Goal: Task Accomplishment & Management: Manage account settings

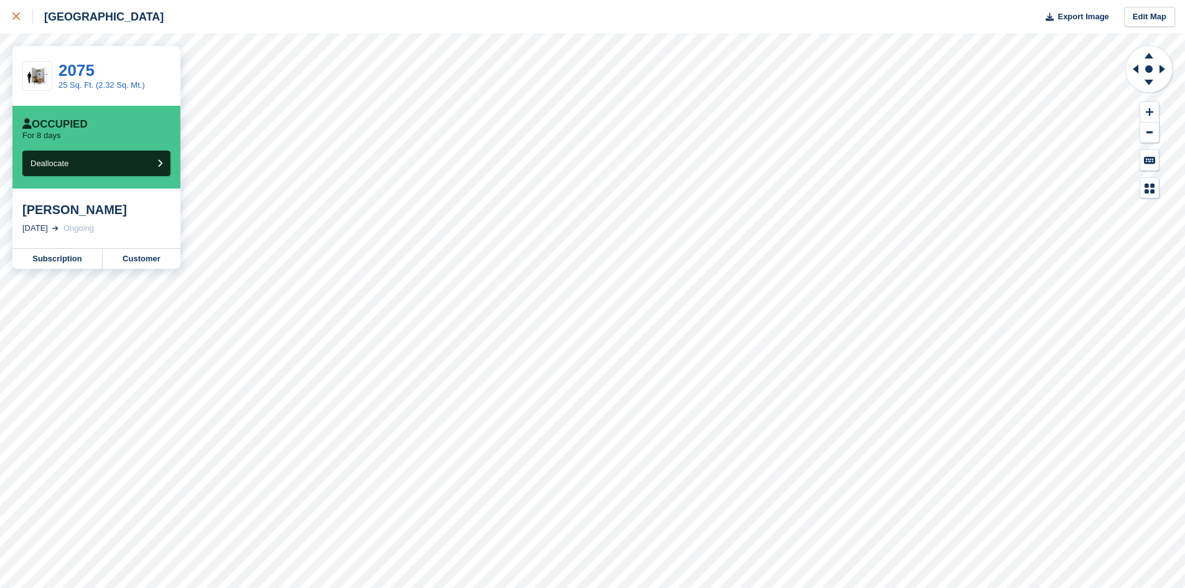
click at [18, 20] on icon at bounding box center [15, 15] width 7 height 7
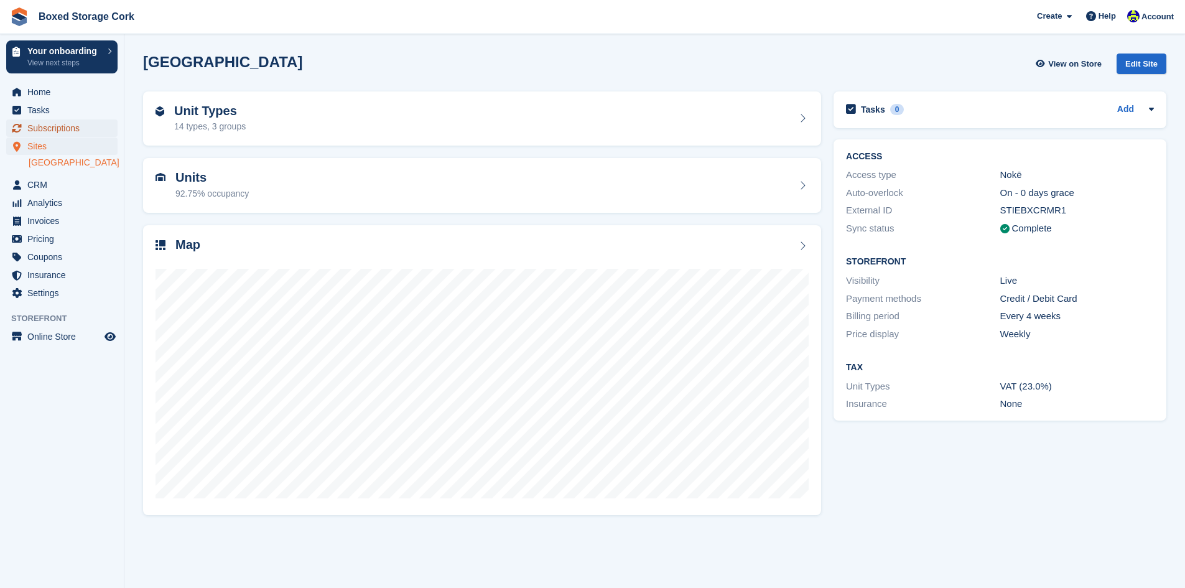
click at [60, 128] on span "Subscriptions" at bounding box center [64, 127] width 75 height 17
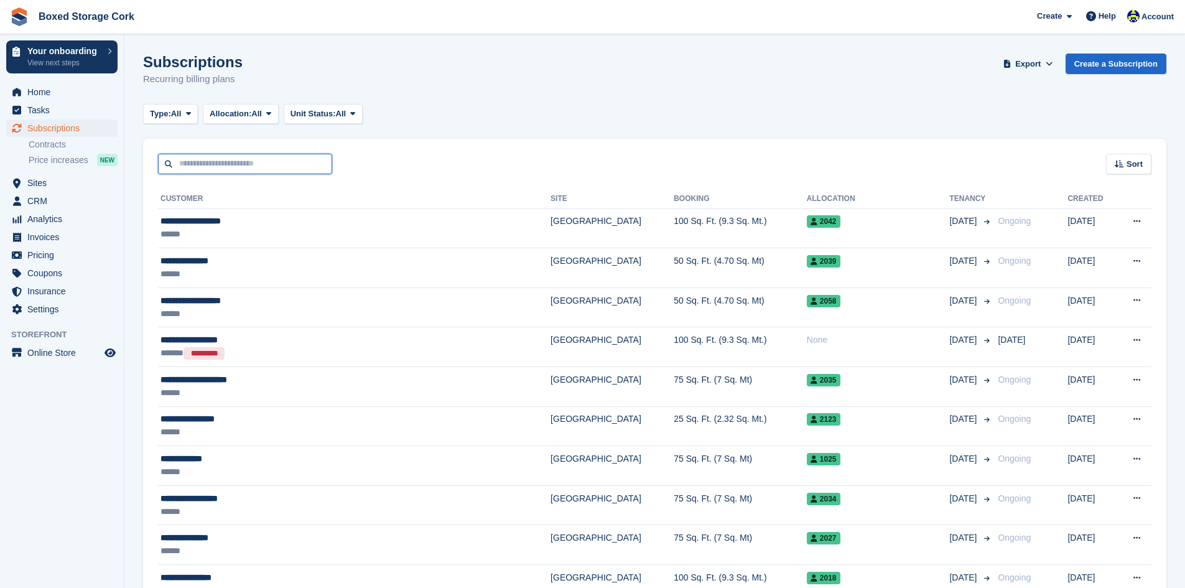
click at [215, 162] on input "text" at bounding box center [245, 164] width 174 height 21
type input "********"
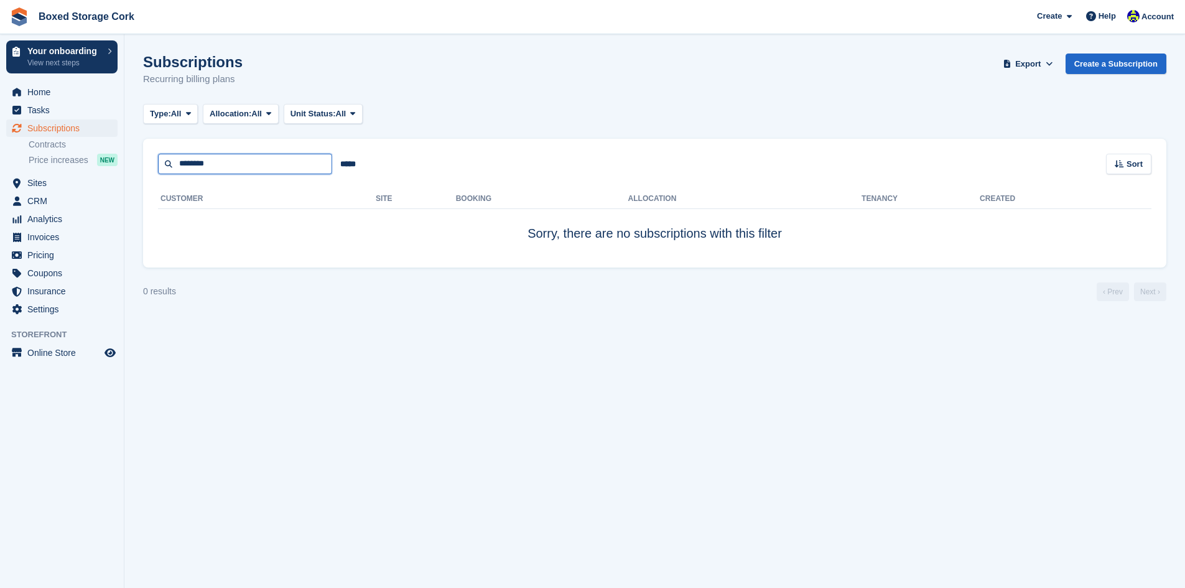
click at [190, 163] on input "********" at bounding box center [245, 164] width 174 height 21
type input "**********"
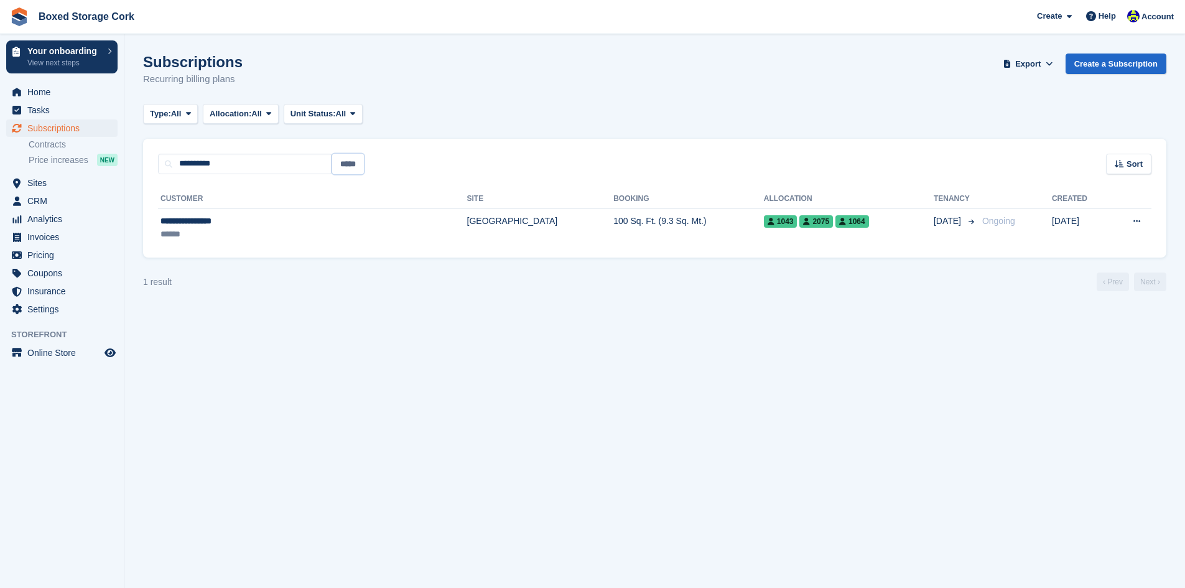
click at [341, 166] on input "*****" at bounding box center [348, 164] width 32 height 21
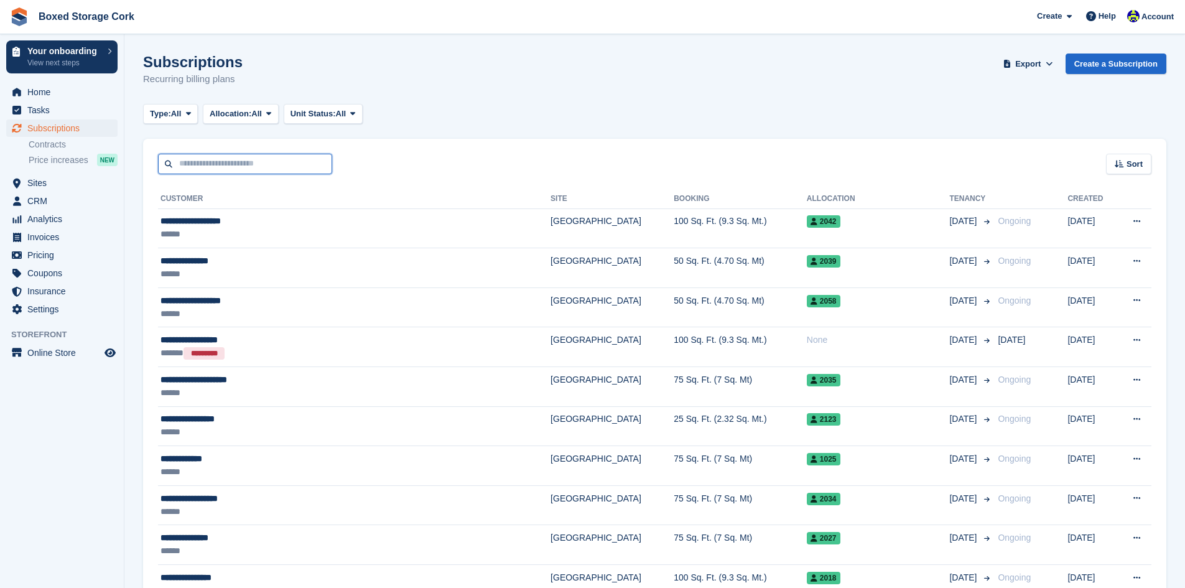
click at [256, 165] on input "text" at bounding box center [245, 164] width 174 height 21
type input "*******"
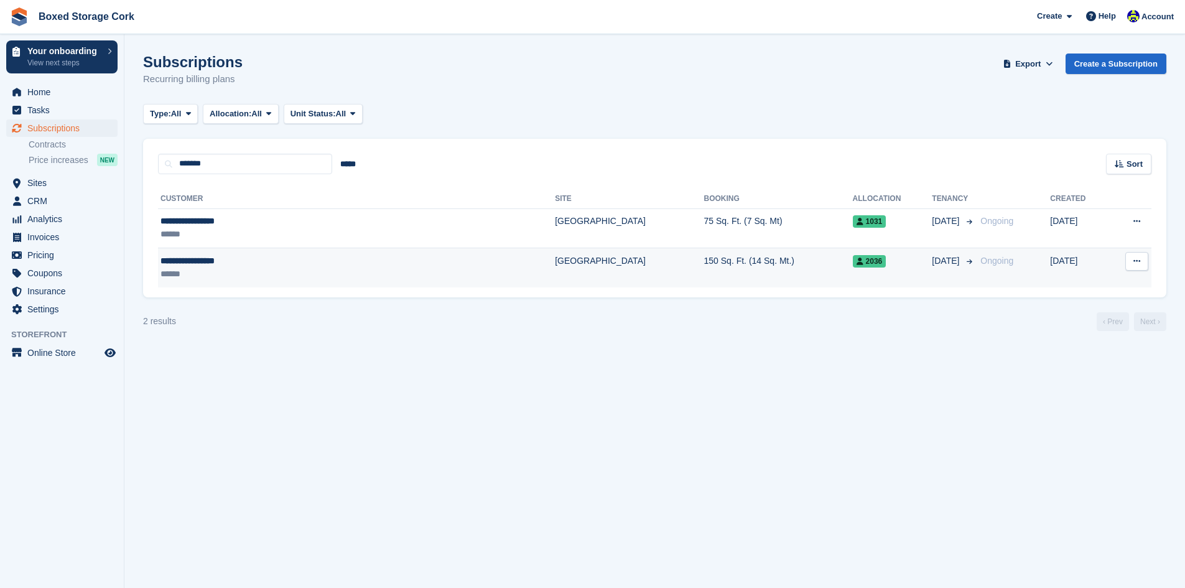
click at [286, 258] on div "**********" at bounding box center [279, 260] width 239 height 13
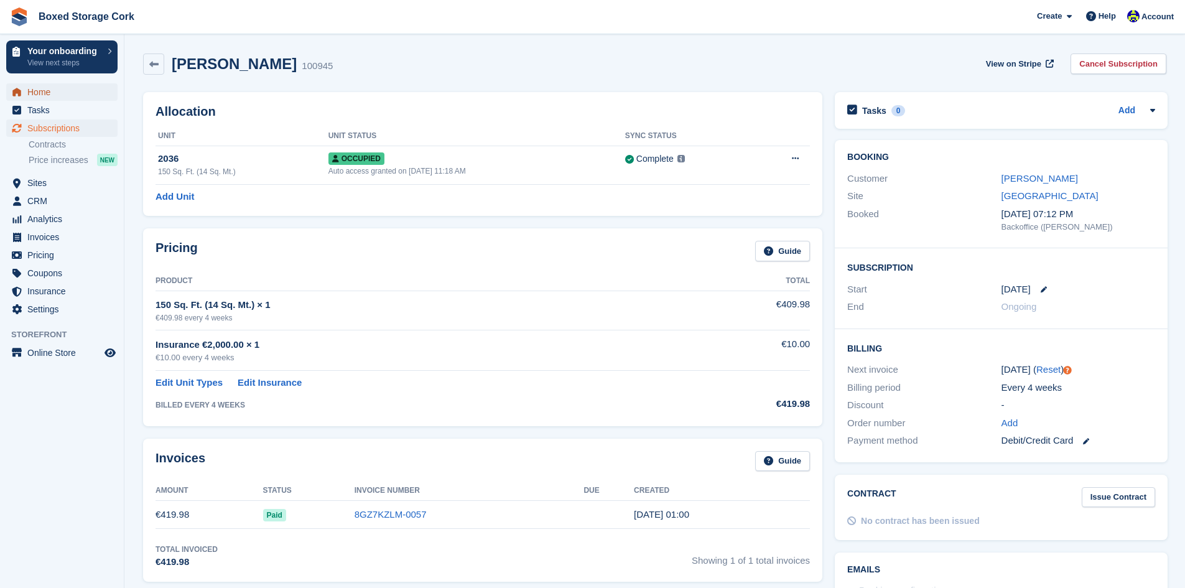
click at [47, 95] on span "Home" at bounding box center [64, 91] width 75 height 17
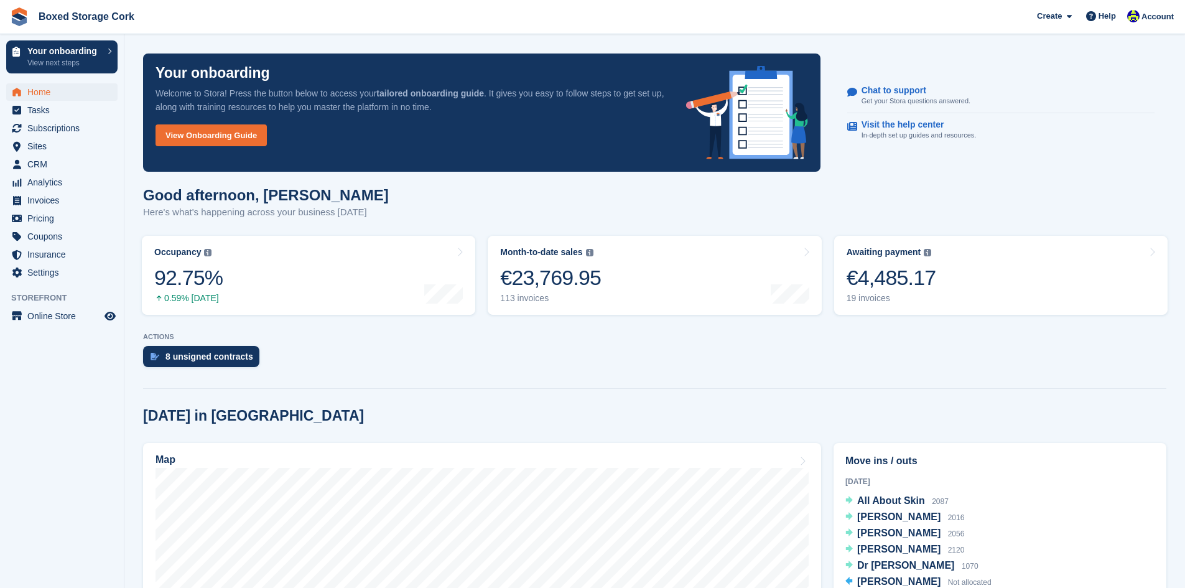
scroll to position [187, 0]
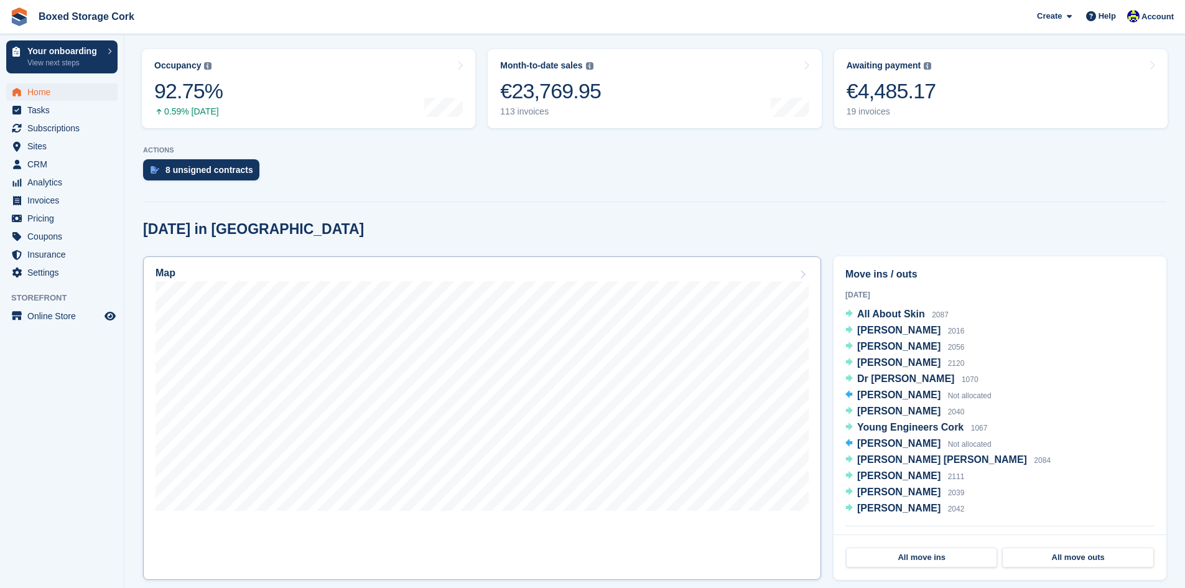
click at [677, 521] on link "Map" at bounding box center [482, 417] width 678 height 323
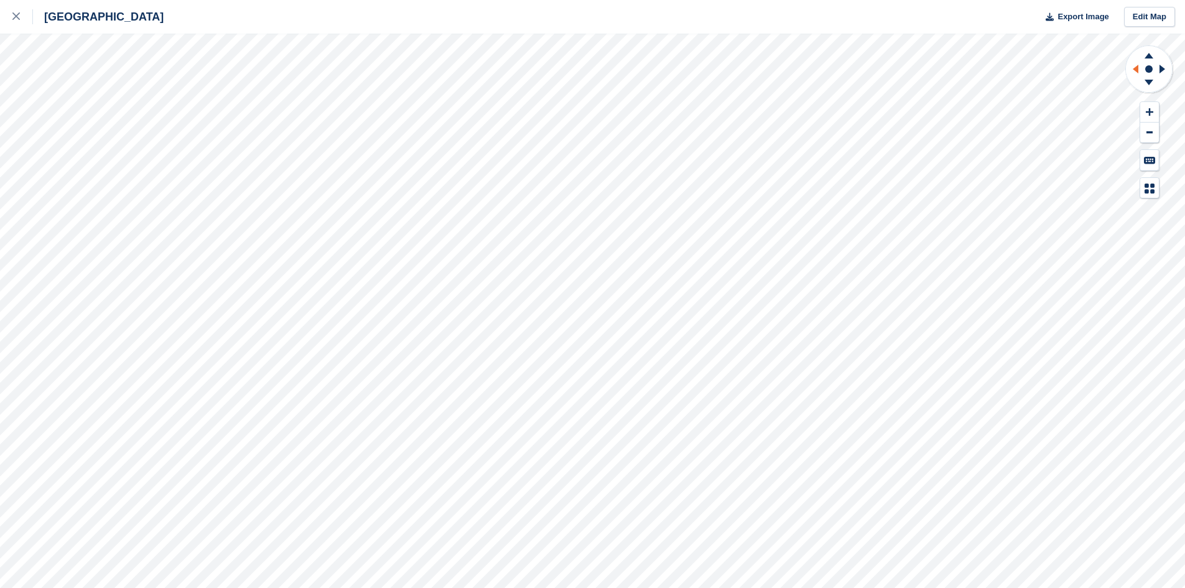
click at [1137, 65] on icon at bounding box center [1134, 69] width 16 height 32
click at [1137, 66] on g at bounding box center [1134, 69] width 16 height 32
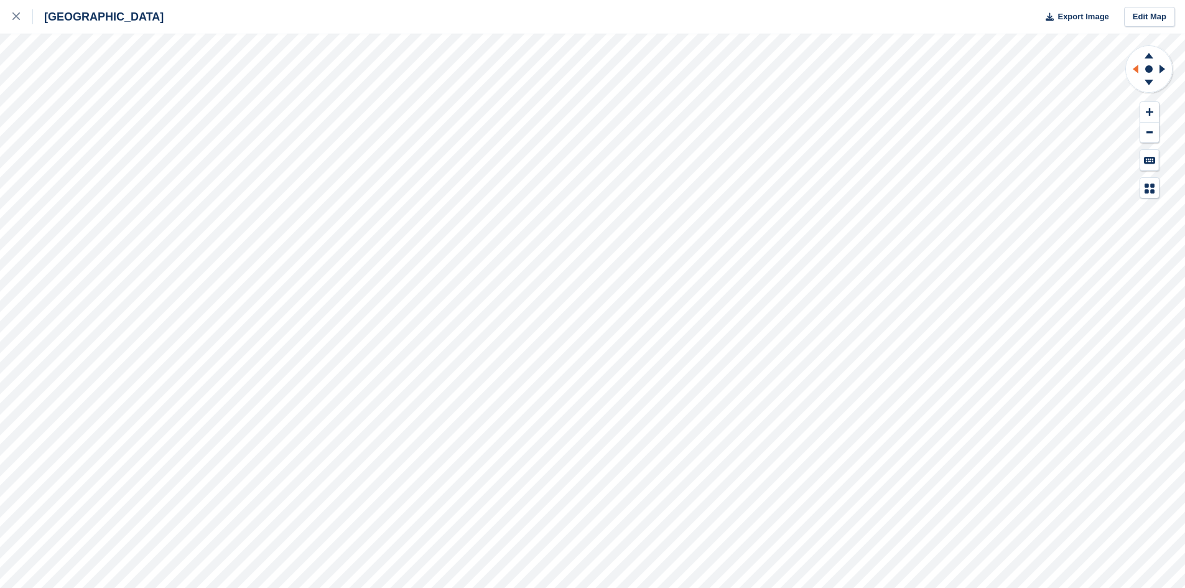
click at [1136, 68] on icon at bounding box center [1136, 69] width 6 height 9
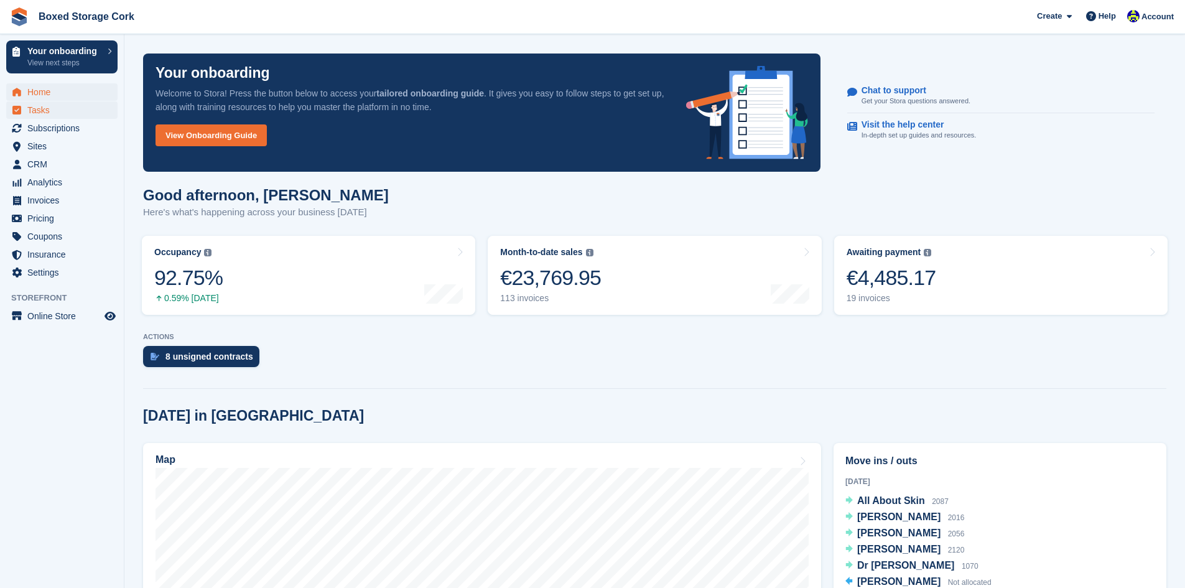
scroll to position [187, 0]
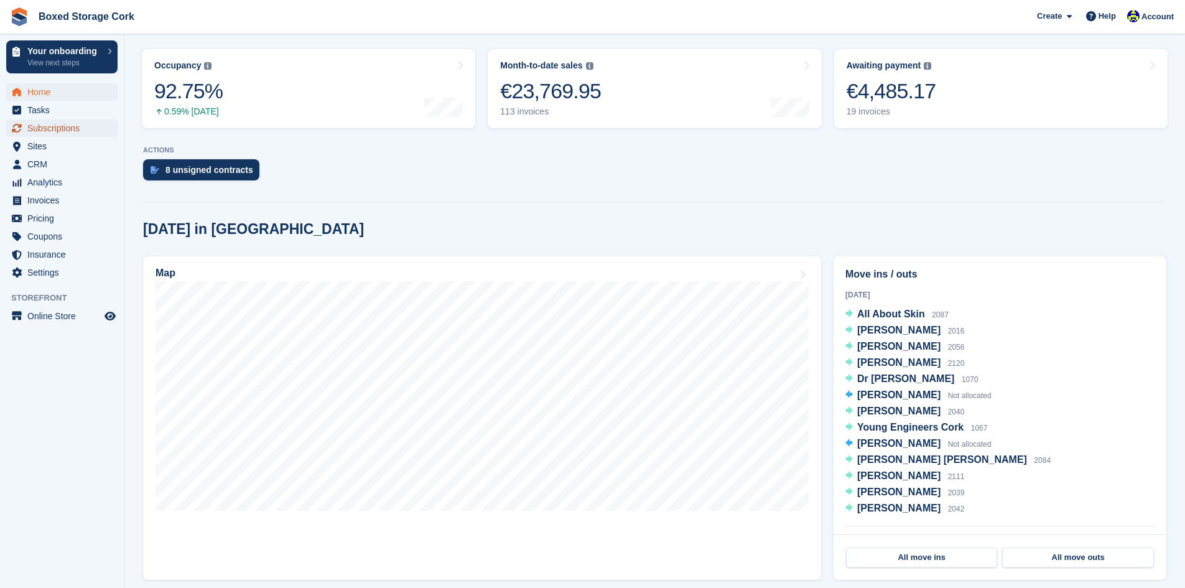
click at [55, 128] on span "Subscriptions" at bounding box center [64, 127] width 75 height 17
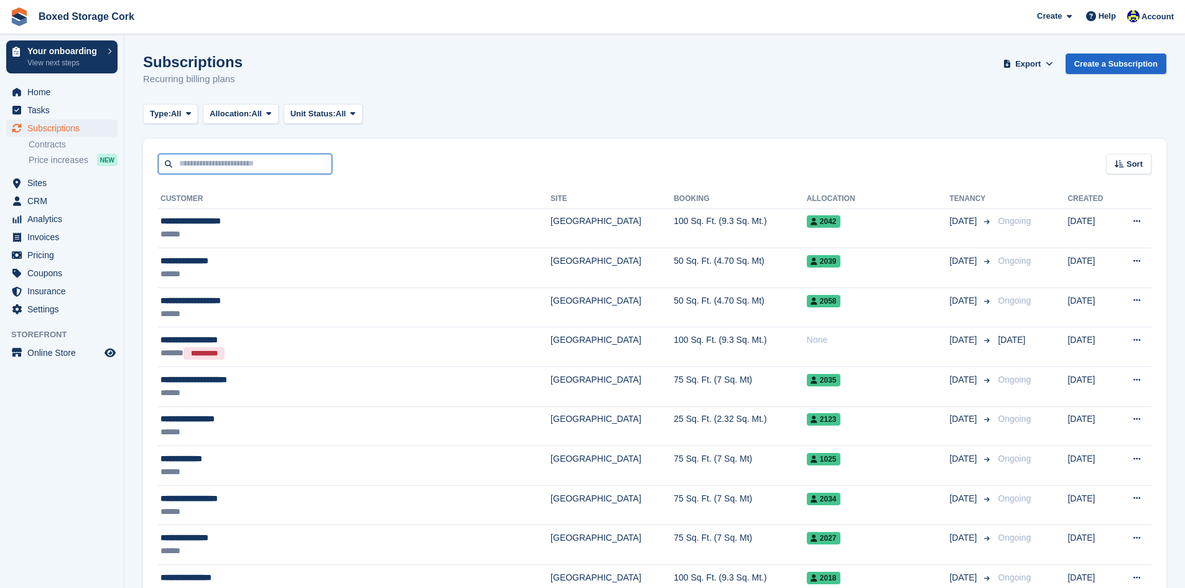
click at [239, 167] on input "text" at bounding box center [245, 164] width 174 height 21
type input "*****"
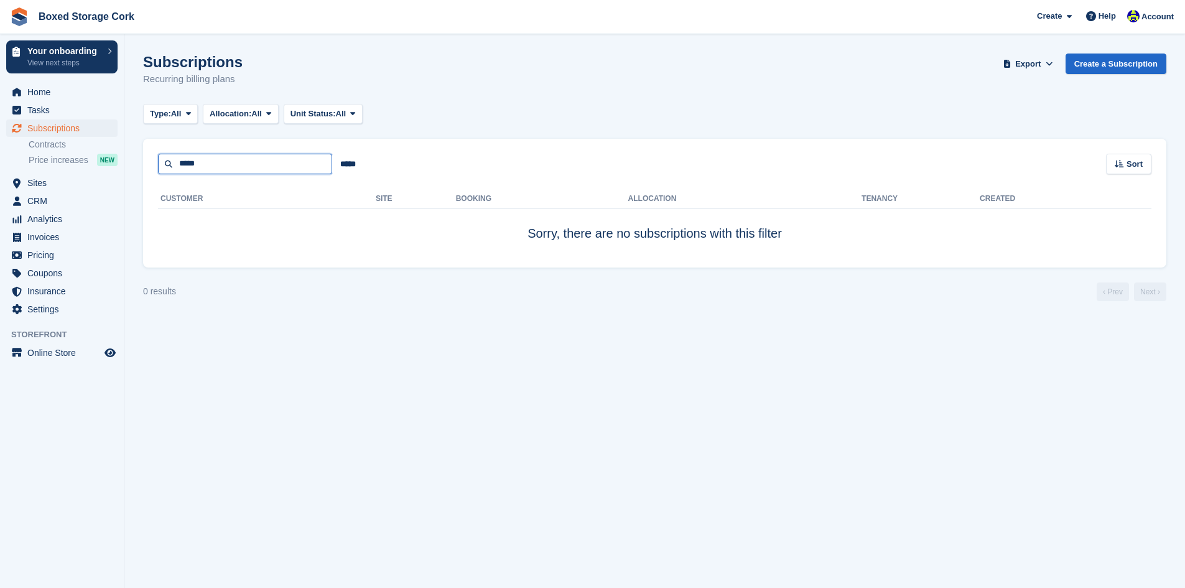
click at [231, 162] on input "*****" at bounding box center [245, 164] width 174 height 21
drag, startPoint x: 204, startPoint y: 163, endPoint x: 166, endPoint y: 160, distance: 38.1
click at [166, 160] on input "*****" at bounding box center [245, 164] width 174 height 21
click at [51, 93] on span "Home" at bounding box center [64, 91] width 75 height 17
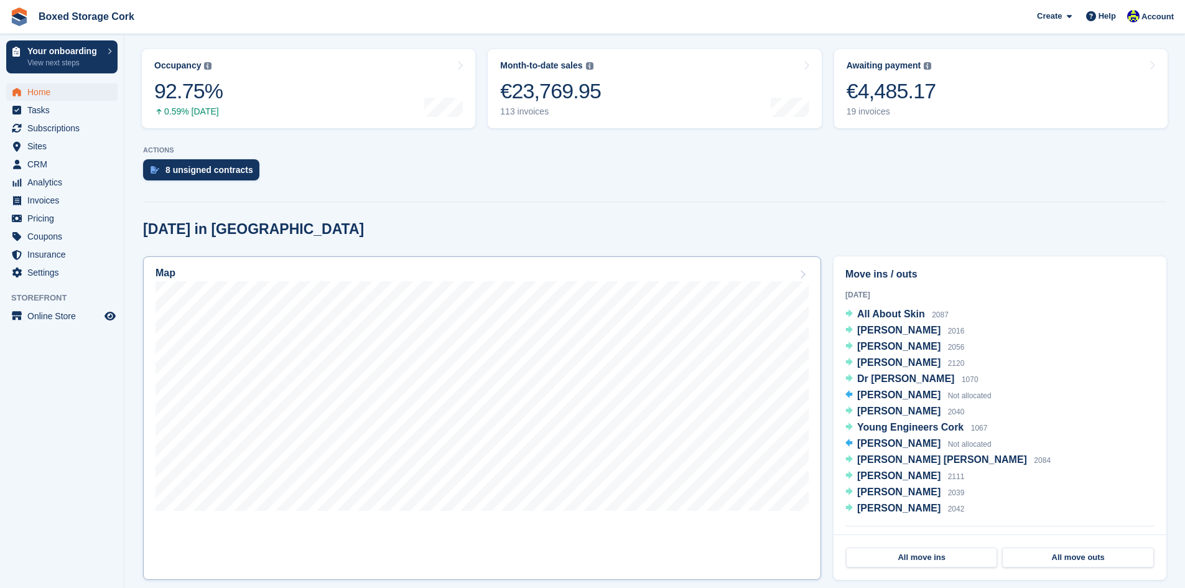
scroll to position [311, 0]
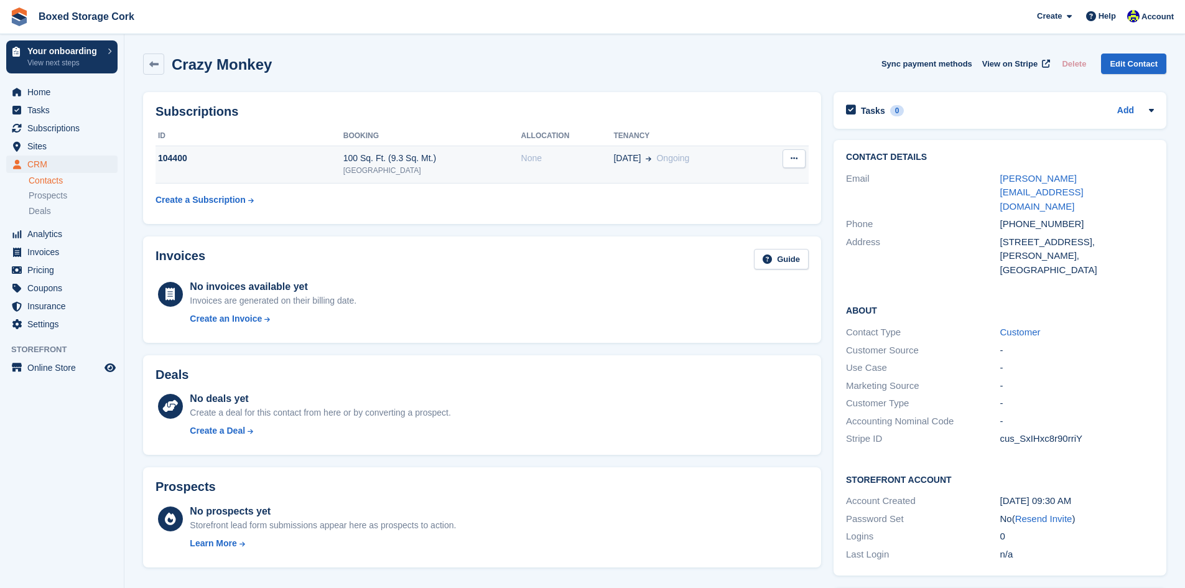
click at [794, 159] on icon at bounding box center [794, 158] width 7 height 8
click at [394, 233] on div "Invoices Guide No invoices available yet Invoices are generated on their billin…" at bounding box center [482, 289] width 690 height 119
click at [291, 157] on div "104400" at bounding box center [250, 158] width 188 height 13
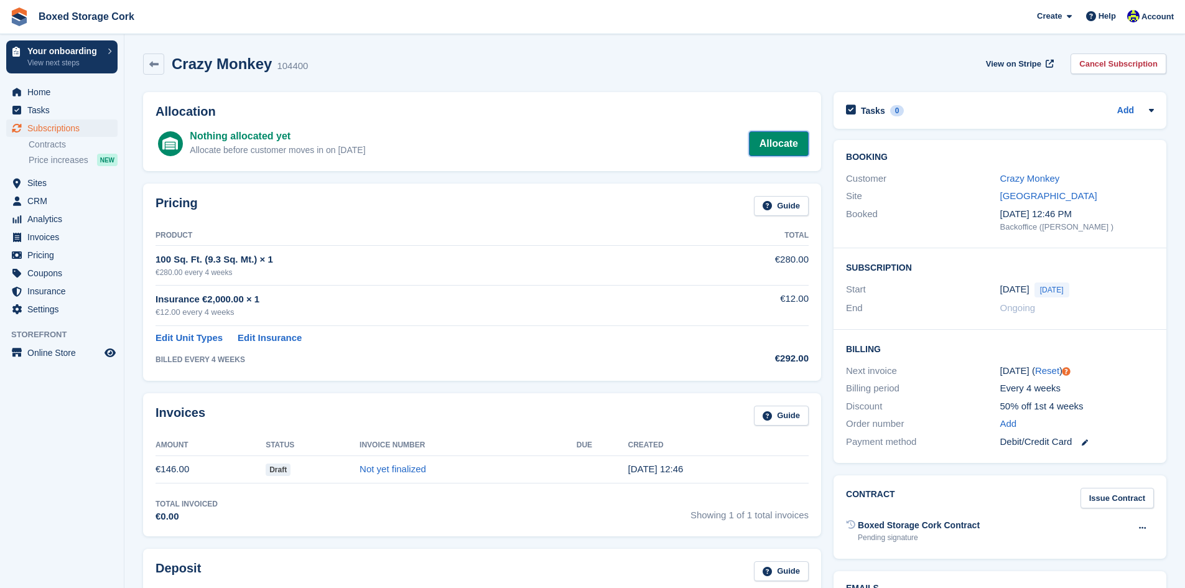
click at [777, 142] on link "Allocate" at bounding box center [779, 143] width 60 height 25
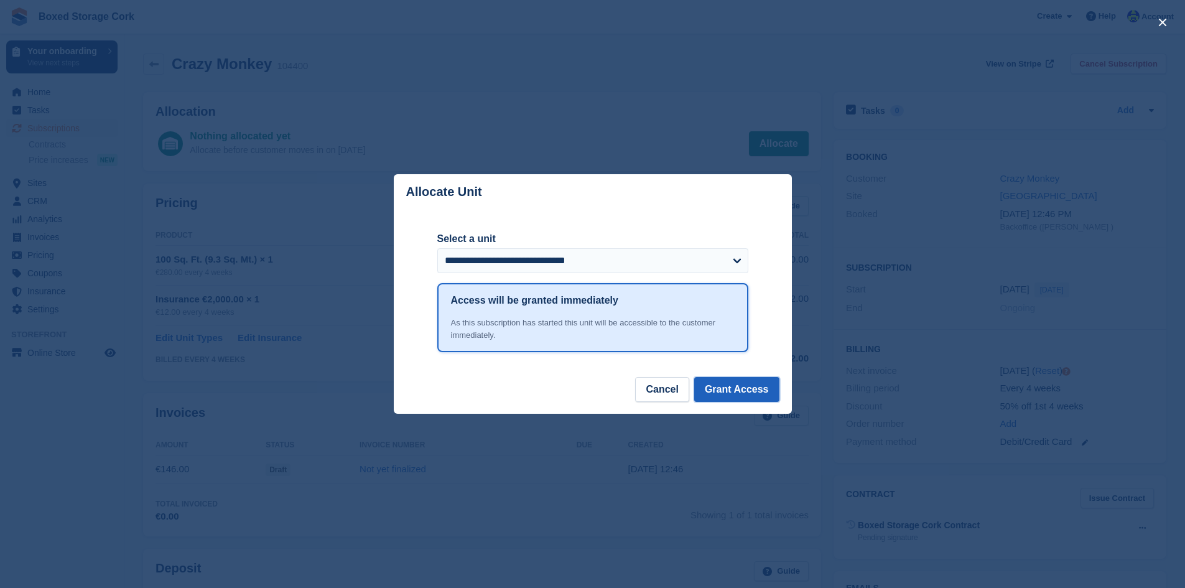
click at [732, 392] on button "Grant Access" at bounding box center [736, 389] width 85 height 25
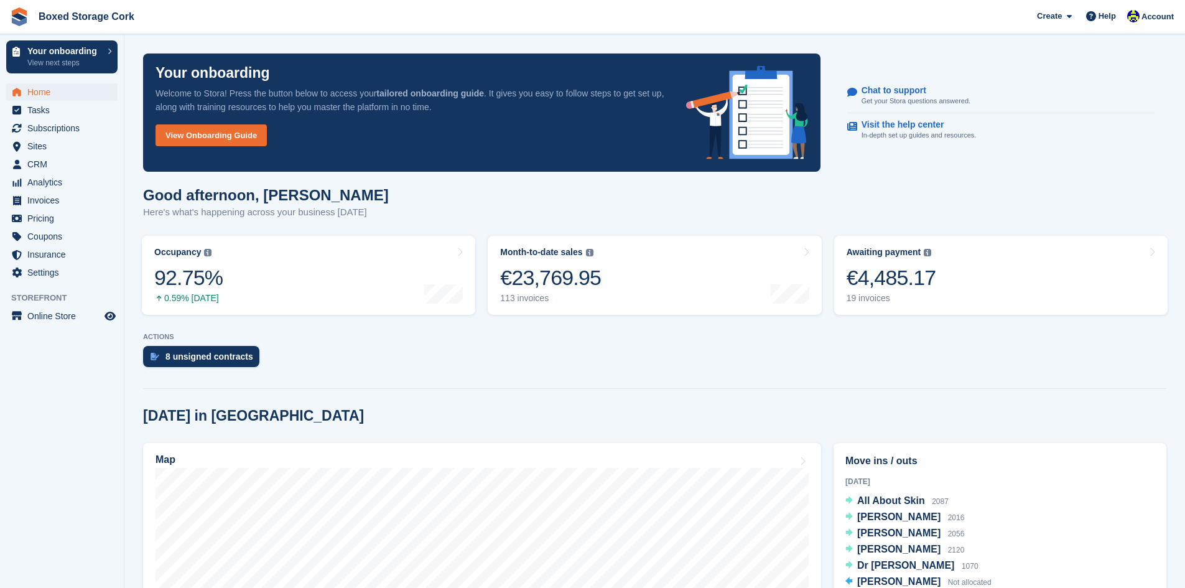
scroll to position [311, 0]
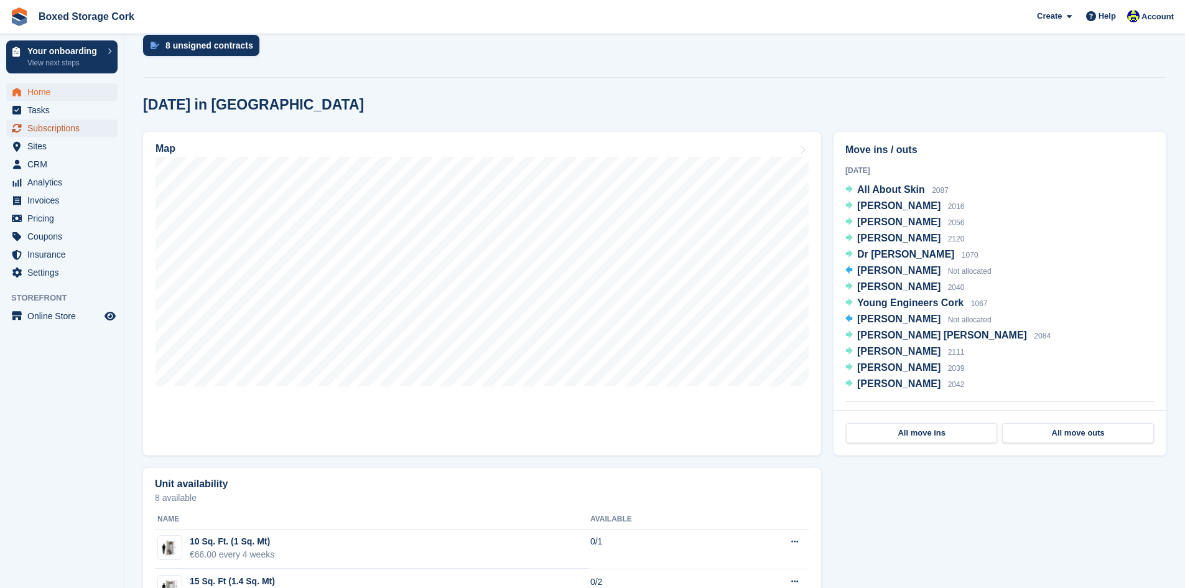
drag, startPoint x: 70, startPoint y: 124, endPoint x: 85, endPoint y: 128, distance: 15.2
click at [70, 124] on span "Subscriptions" at bounding box center [64, 127] width 75 height 17
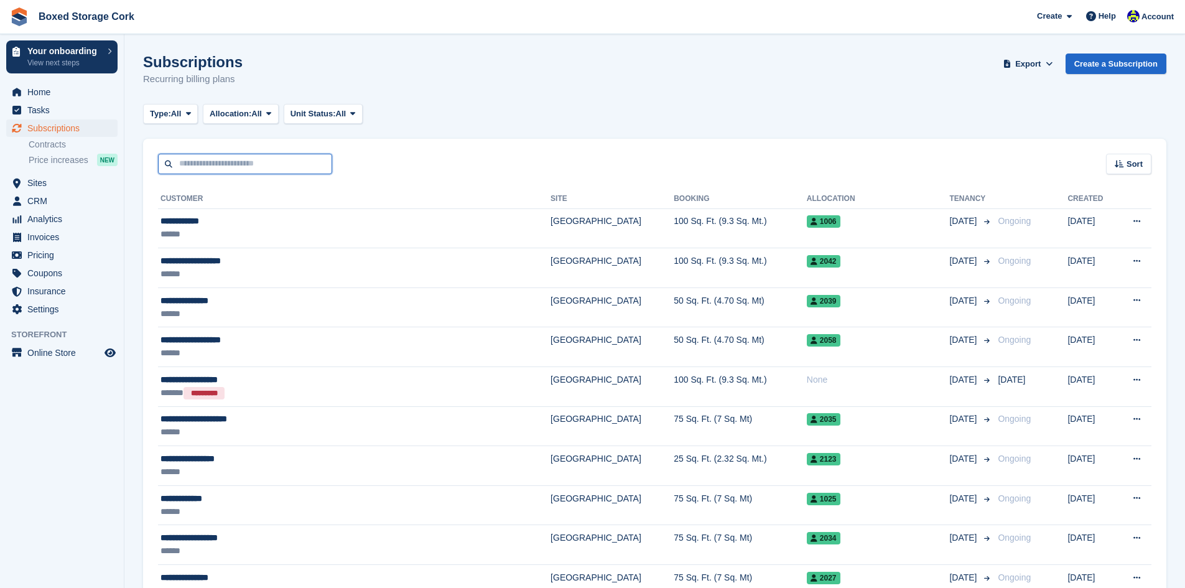
click at [264, 161] on input "text" at bounding box center [245, 164] width 174 height 21
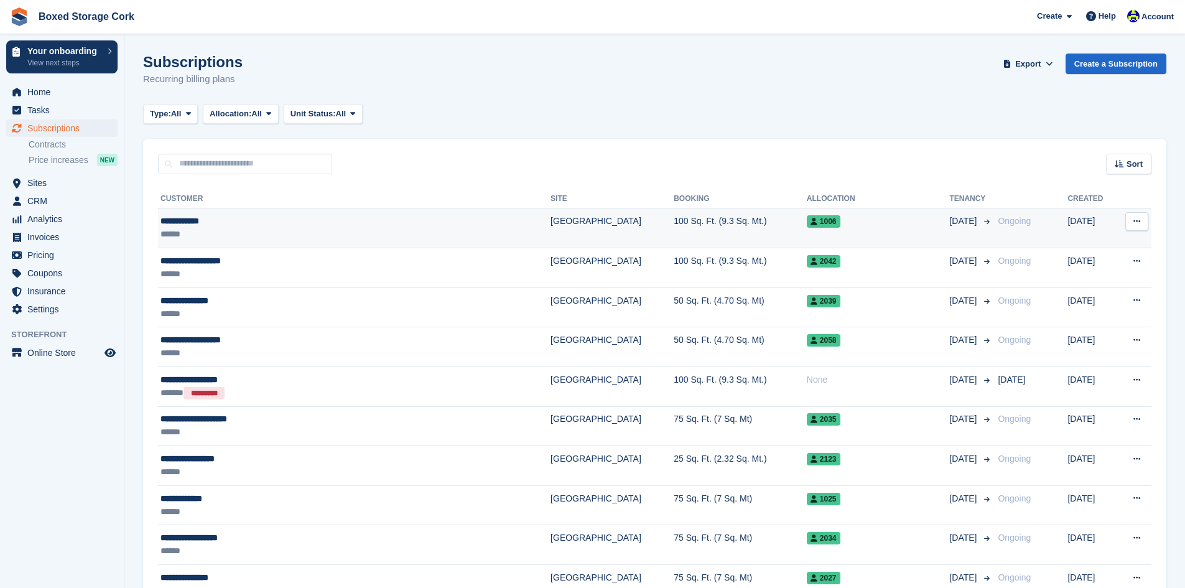
click at [399, 223] on div "**********" at bounding box center [303, 221] width 286 height 13
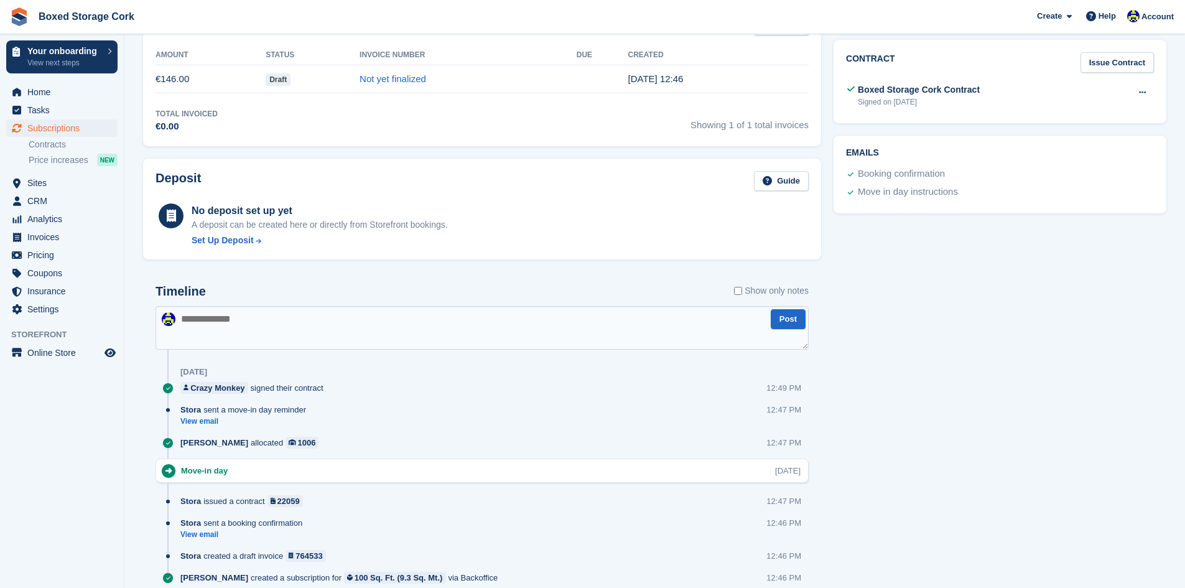
scroll to position [485, 0]
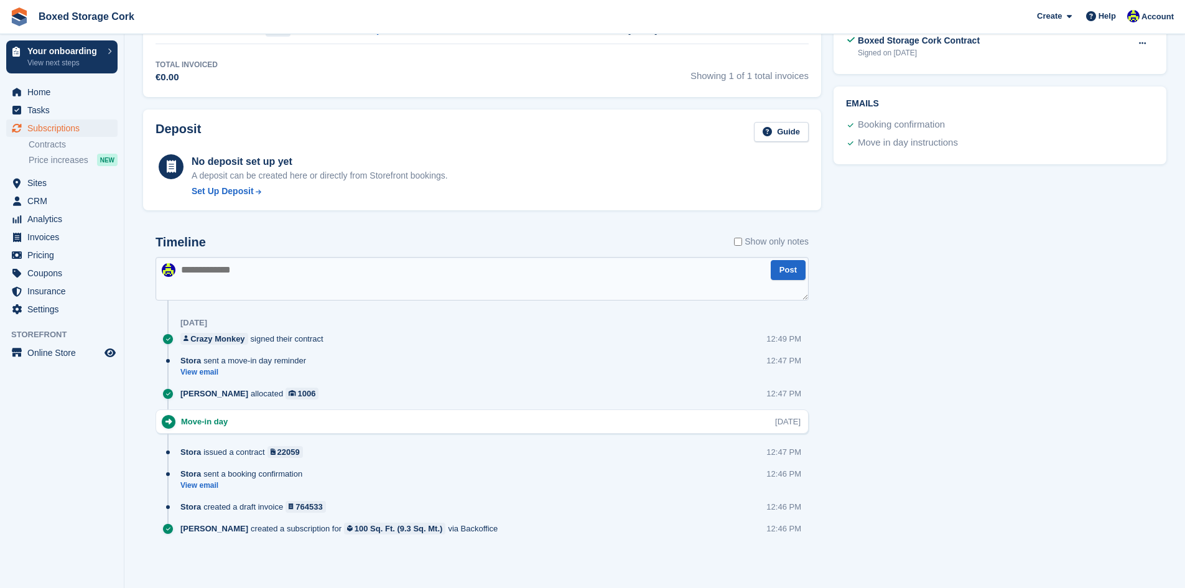
click at [218, 271] on textarea at bounding box center [482, 279] width 653 height 44
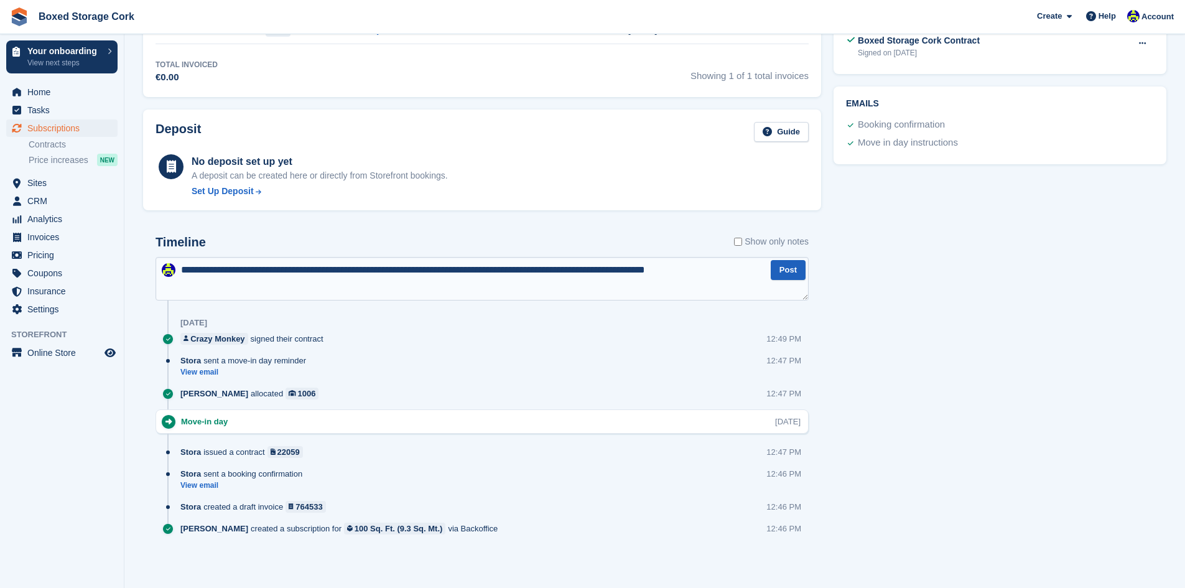
type textarea "**********"
click at [791, 270] on button "Post" at bounding box center [788, 270] width 35 height 21
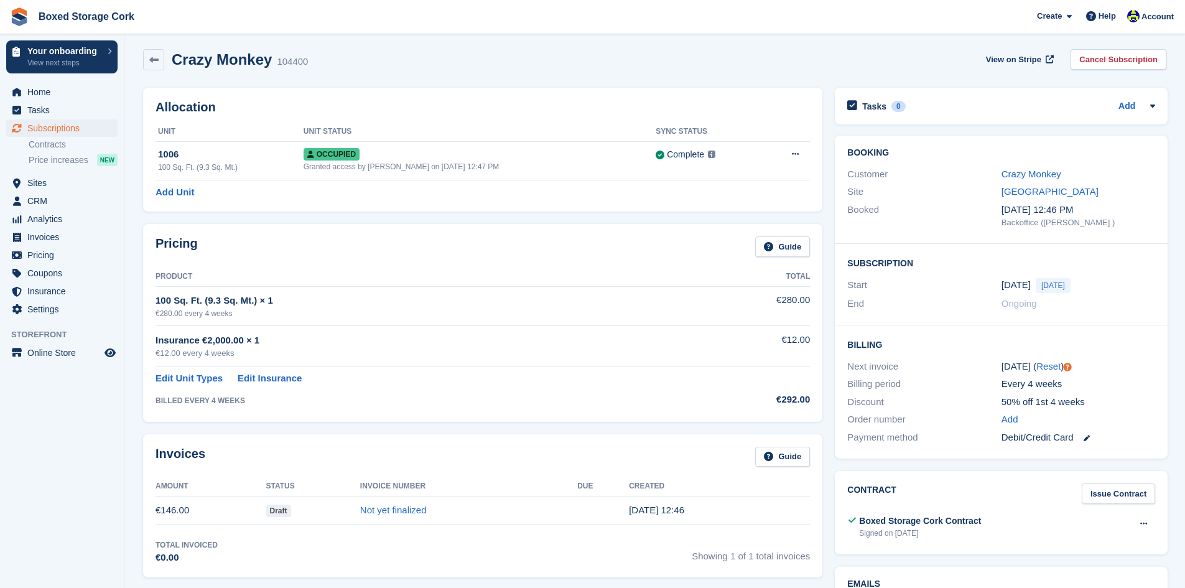
scroll to position [0, 0]
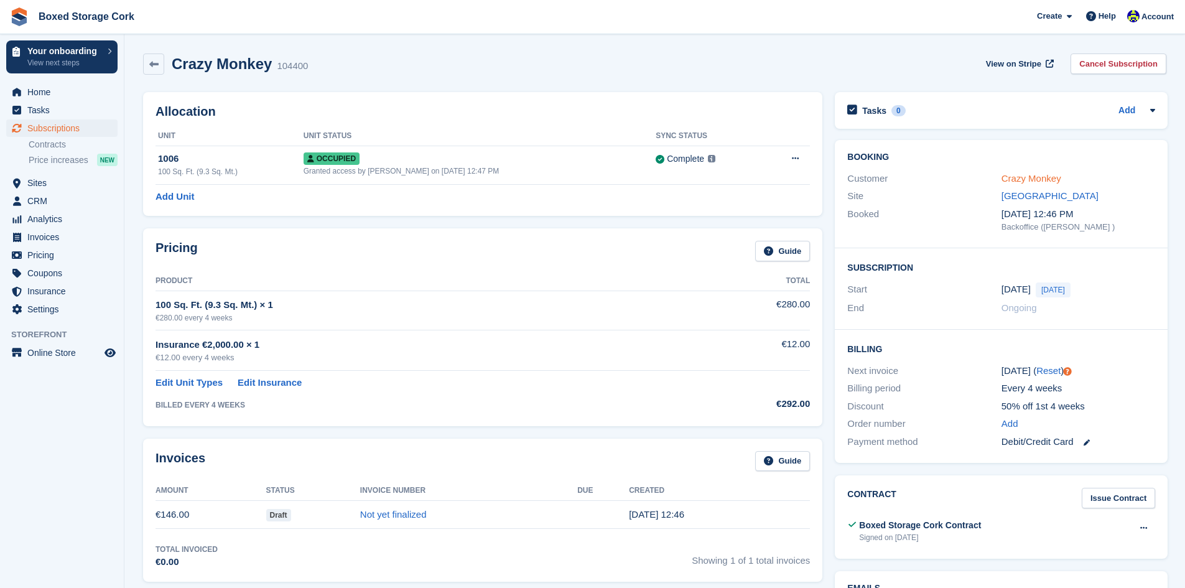
click at [1022, 180] on link "Crazy Monkey" at bounding box center [1032, 178] width 60 height 11
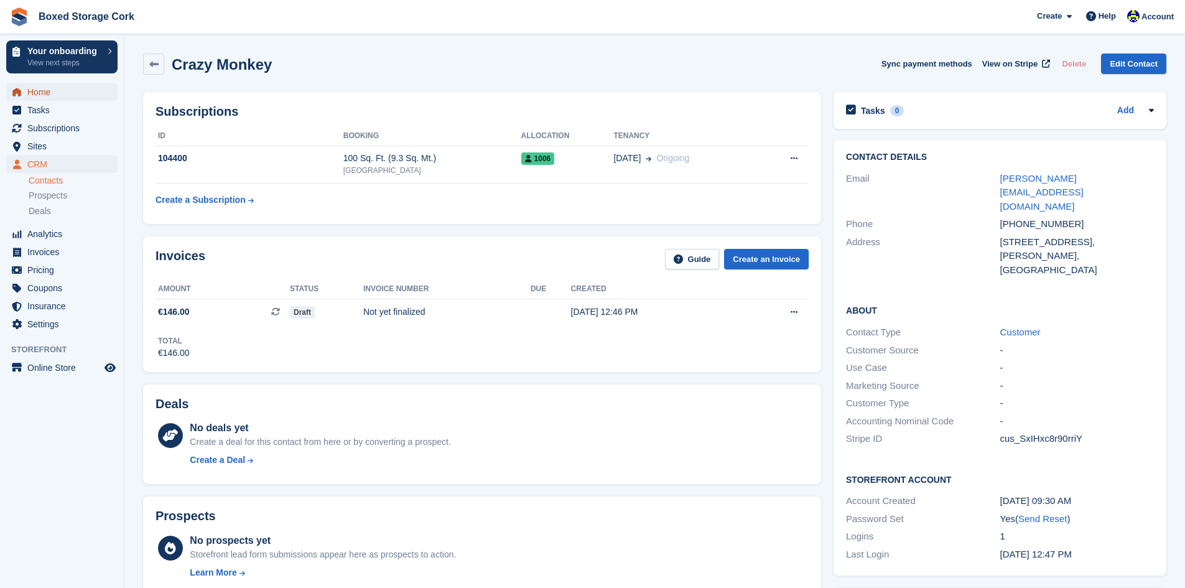
click at [53, 90] on span "Home" at bounding box center [64, 91] width 75 height 17
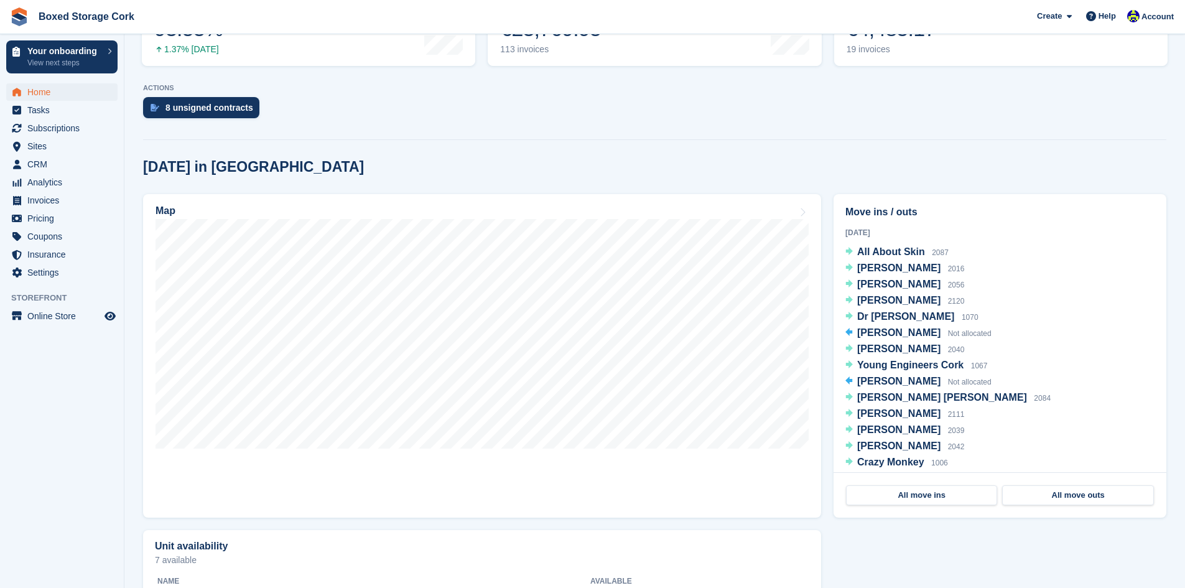
scroll to position [733, 0]
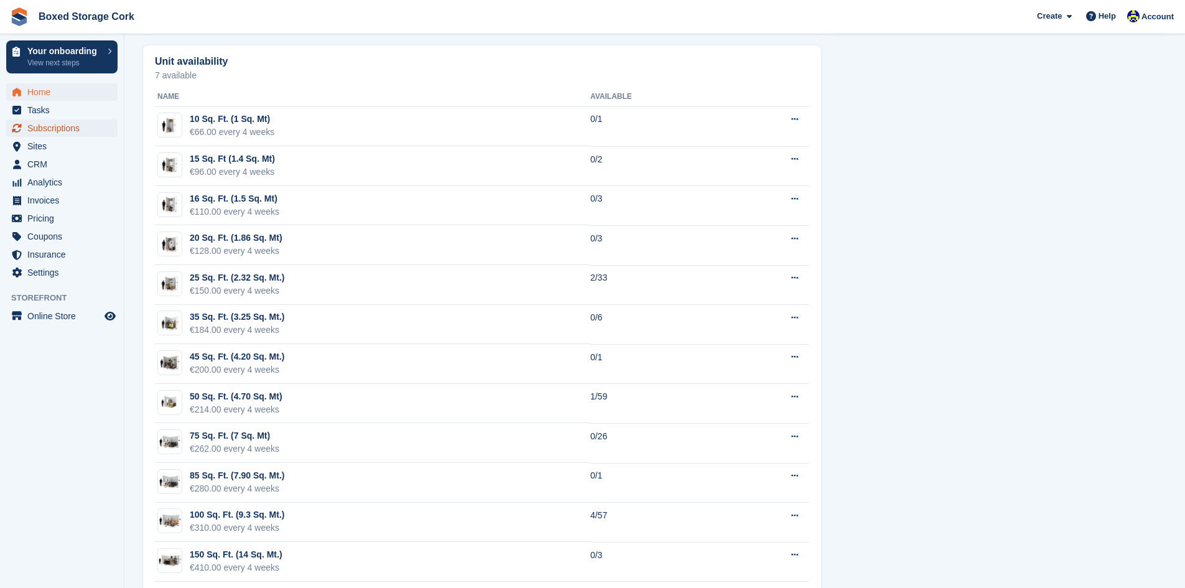
click at [57, 128] on span "Subscriptions" at bounding box center [64, 127] width 75 height 17
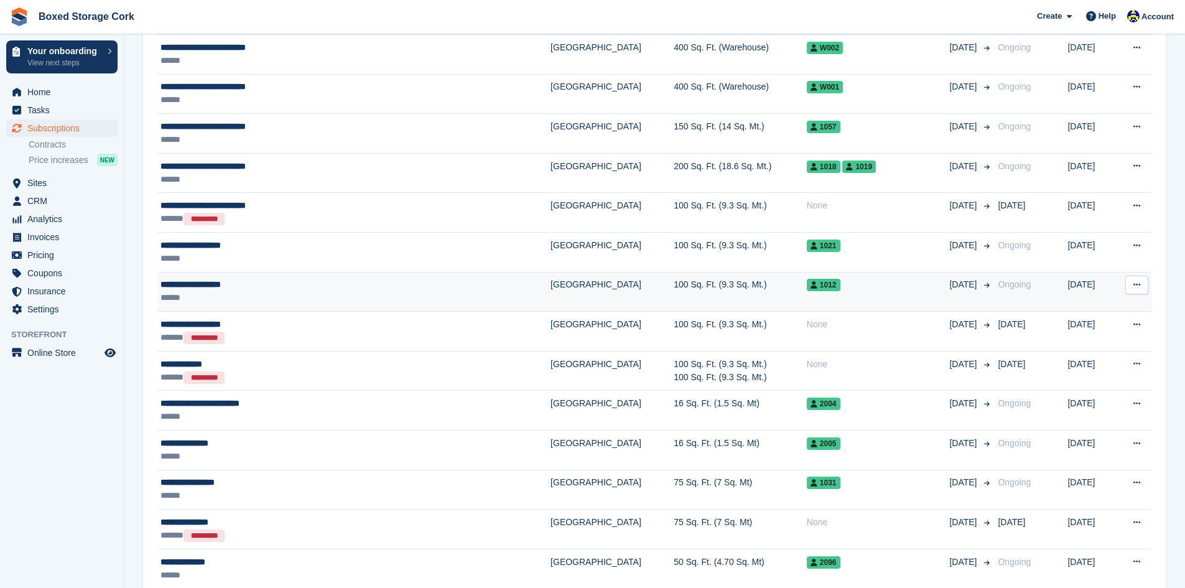
scroll to position [1660, 0]
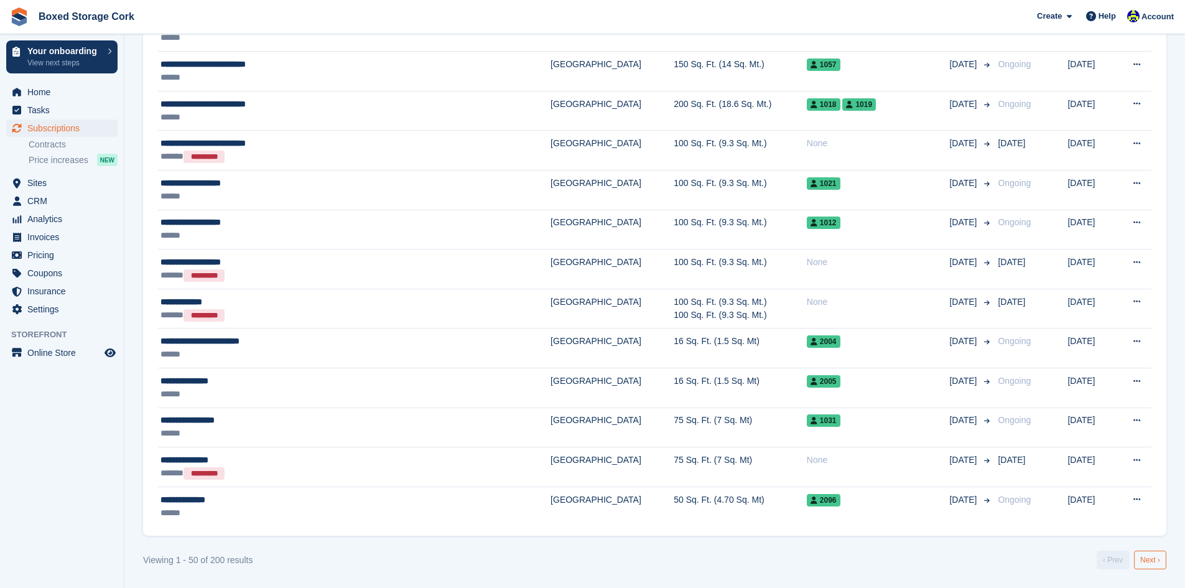
click at [1156, 559] on link "Next ›" at bounding box center [1150, 560] width 32 height 19
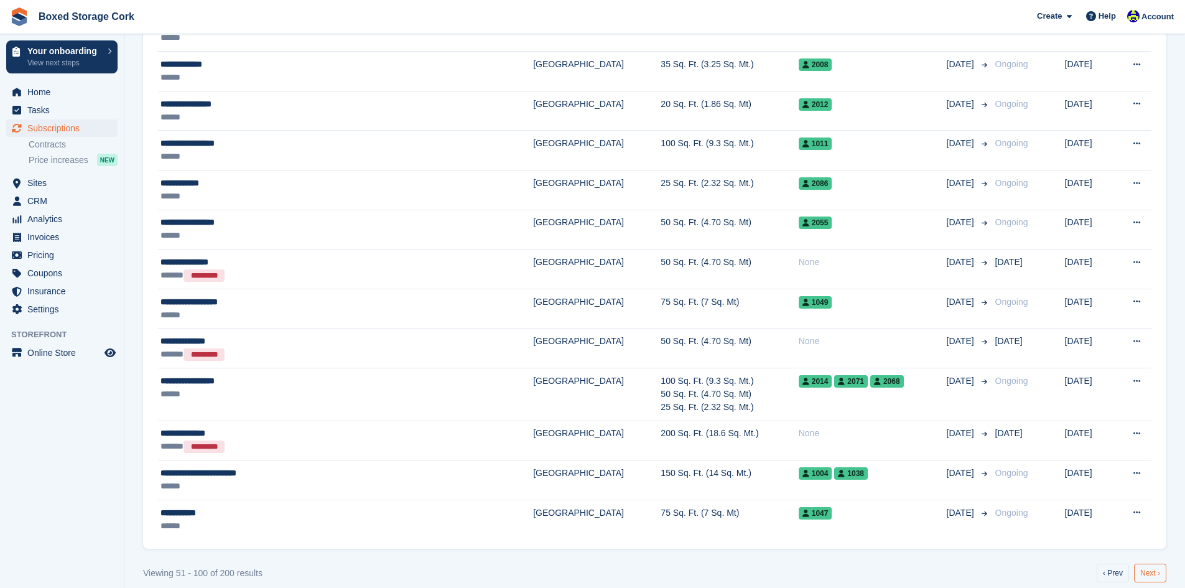
click at [1146, 571] on link "Next ›" at bounding box center [1150, 573] width 32 height 19
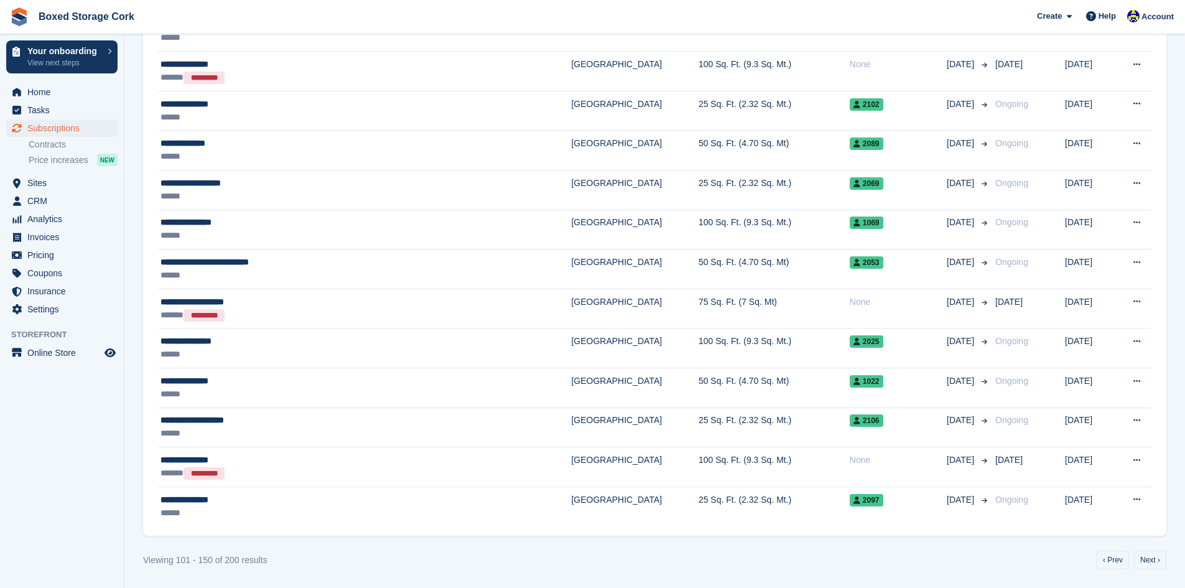
click at [1151, 559] on link "Next ›" at bounding box center [1150, 560] width 32 height 19
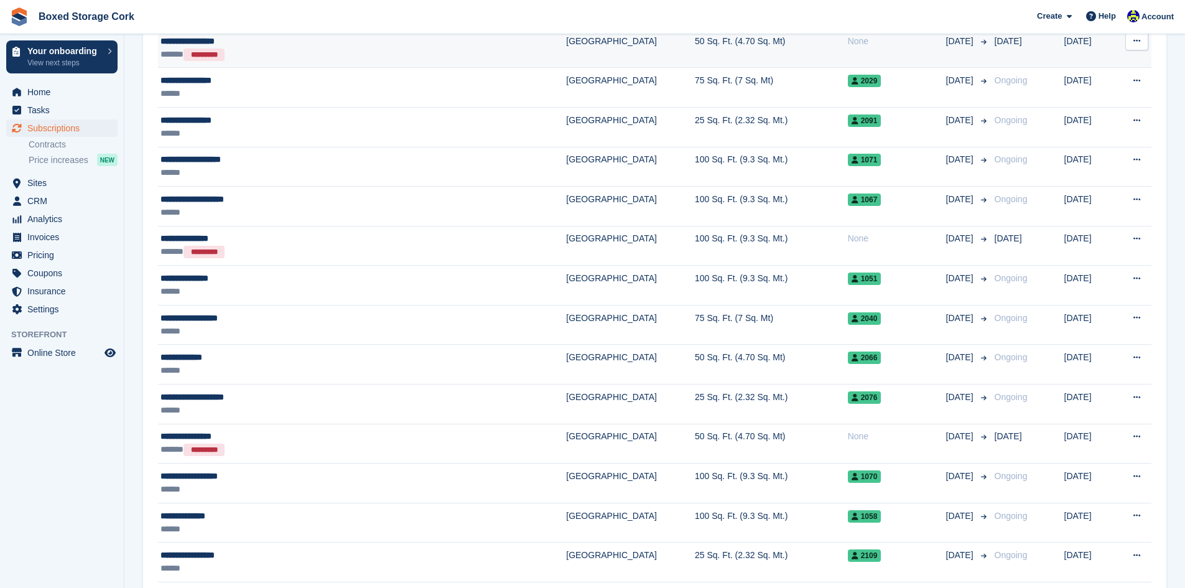
scroll to position [1163, 0]
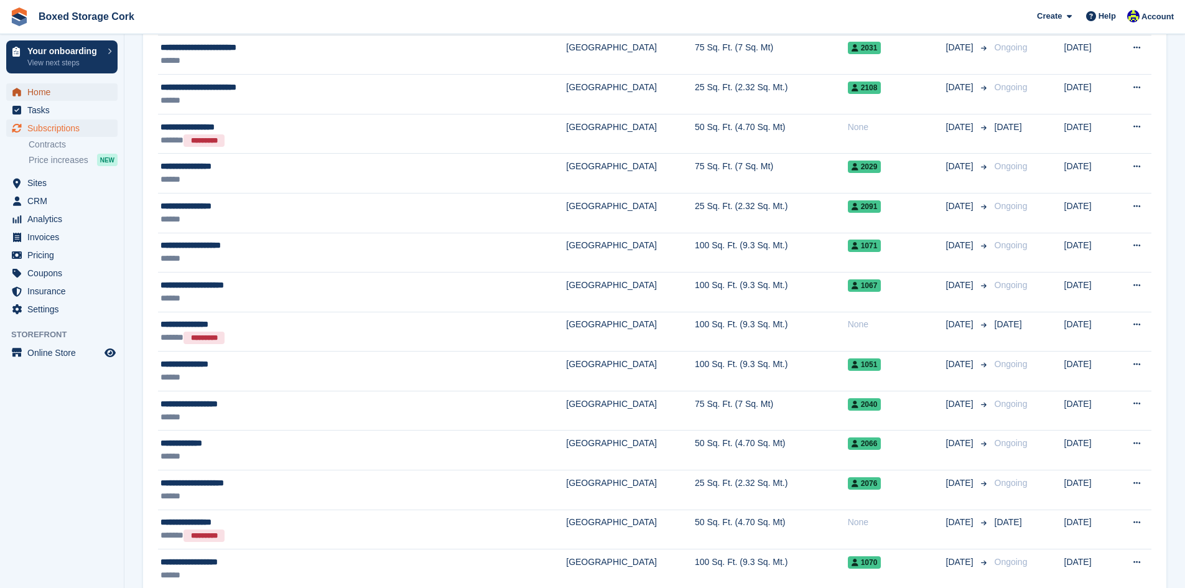
click at [53, 88] on span "Home" at bounding box center [64, 91] width 75 height 17
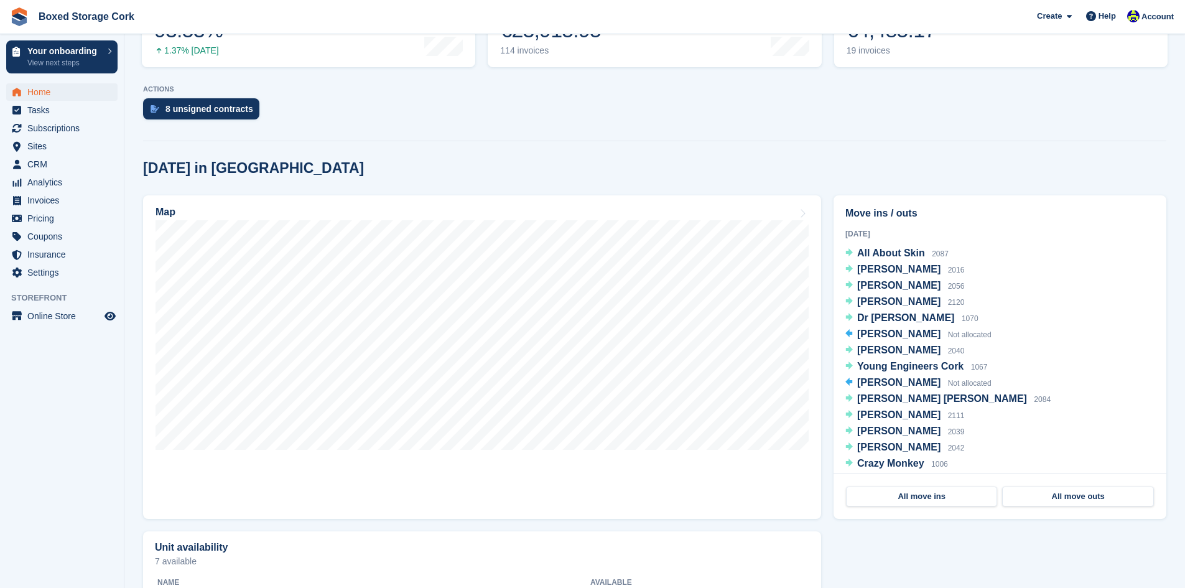
scroll to position [249, 0]
click at [595, 460] on link "Map" at bounding box center [482, 355] width 678 height 323
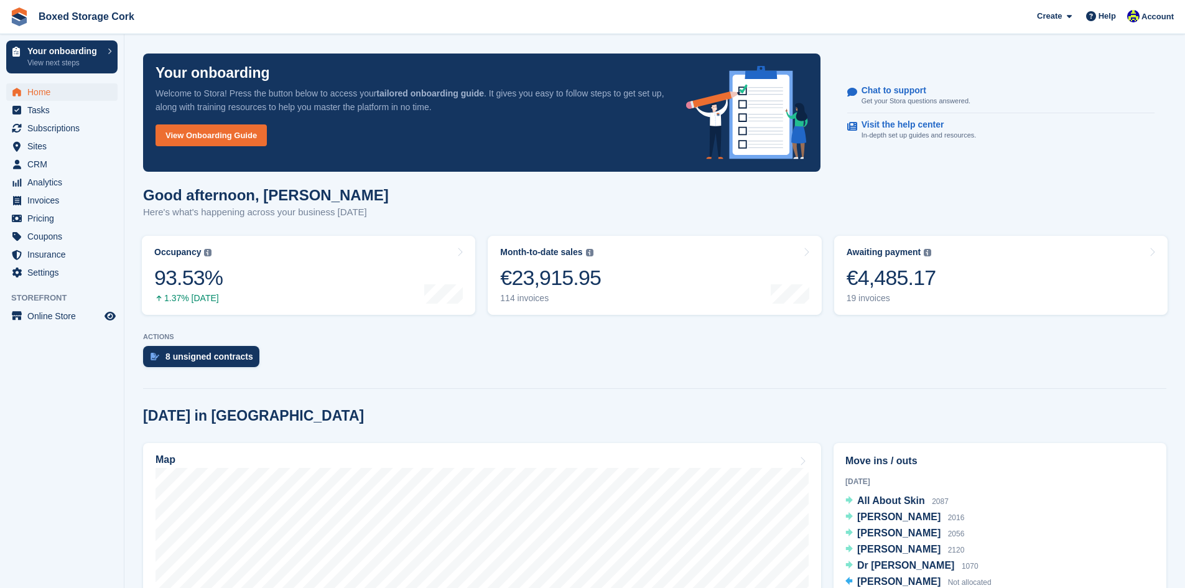
scroll to position [249, 0]
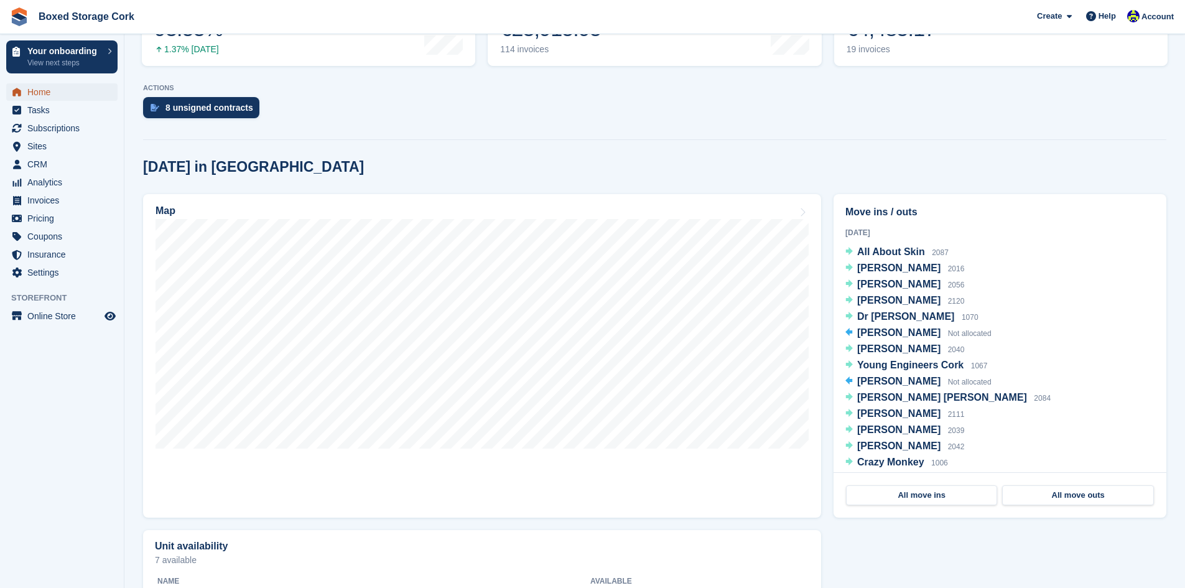
click at [58, 95] on span "Home" at bounding box center [64, 91] width 75 height 17
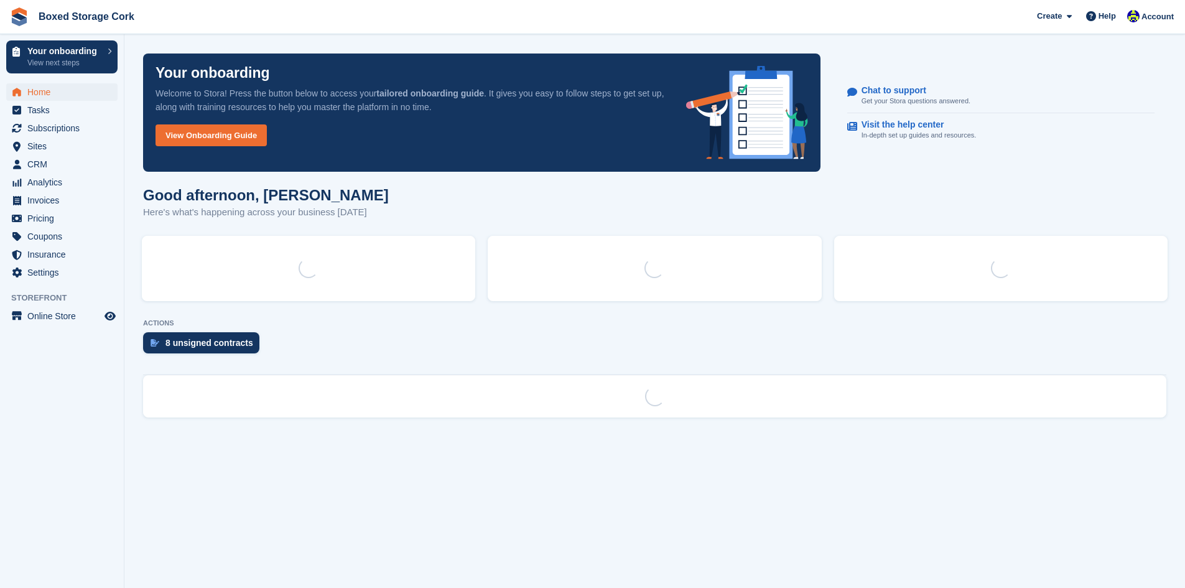
scroll to position [0, 0]
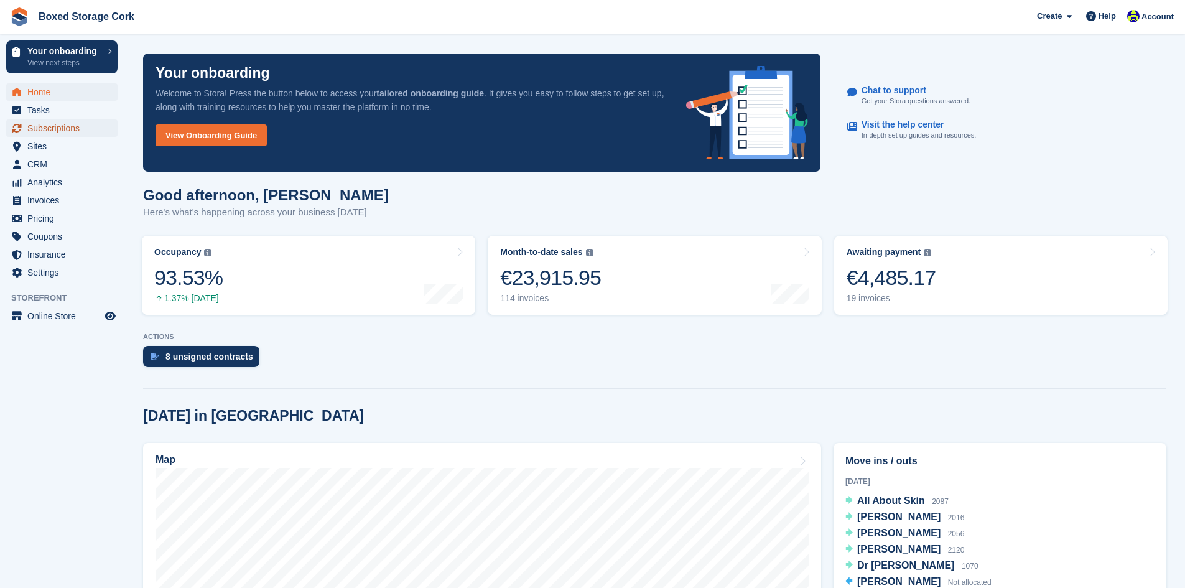
click at [68, 131] on span "Subscriptions" at bounding box center [64, 127] width 75 height 17
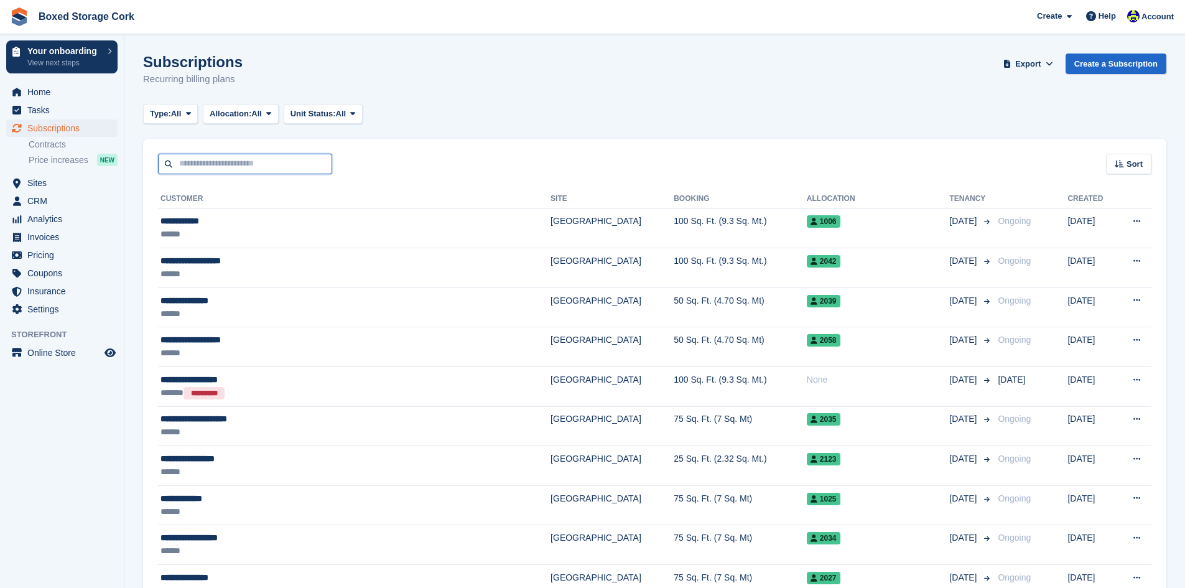
click at [289, 162] on input "text" at bounding box center [245, 164] width 174 height 21
type input "*****"
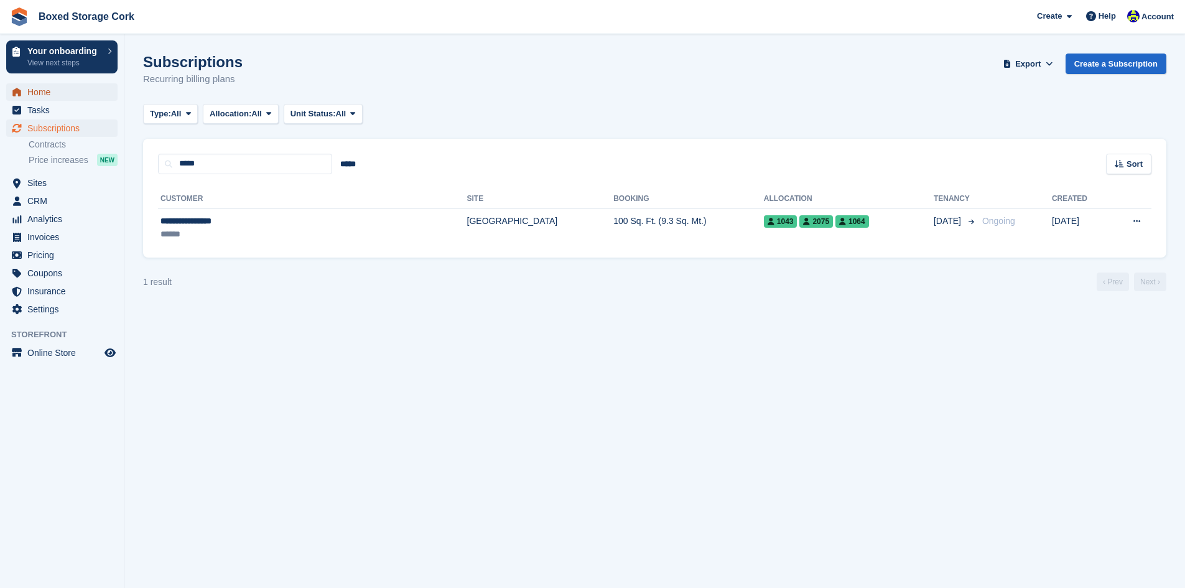
click at [52, 91] on span "Home" at bounding box center [64, 91] width 75 height 17
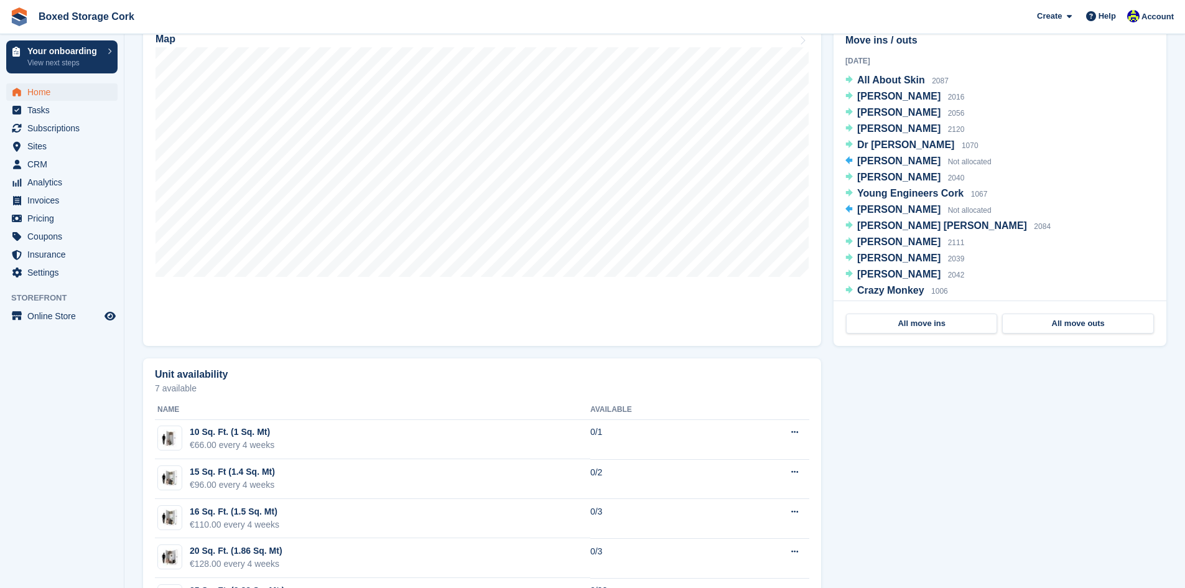
scroll to position [435, 0]
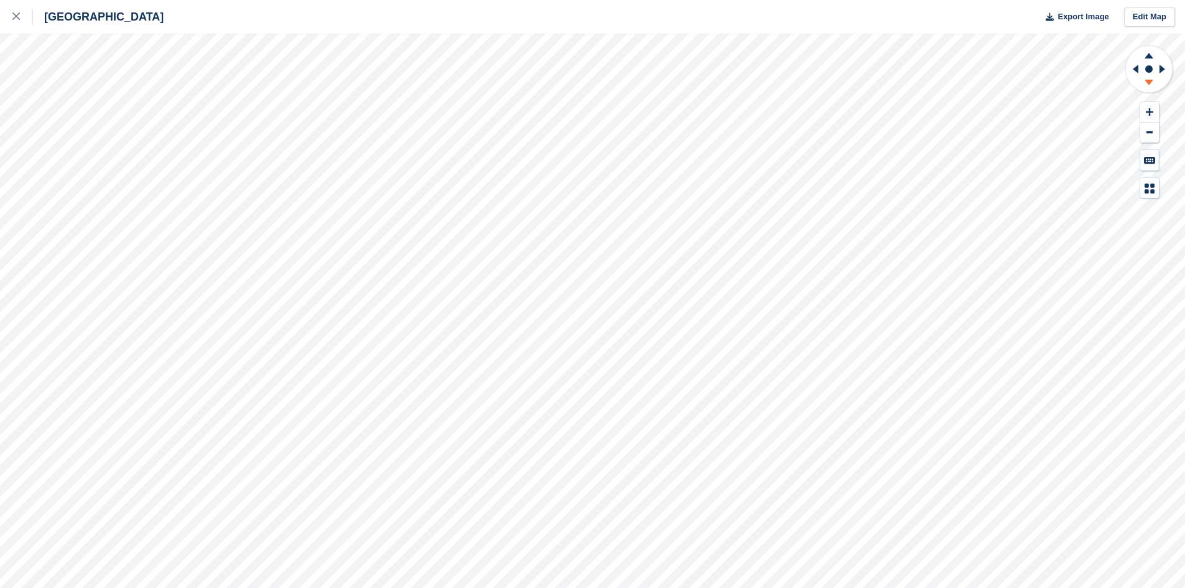
click at [1152, 83] on icon at bounding box center [1149, 85] width 32 height 16
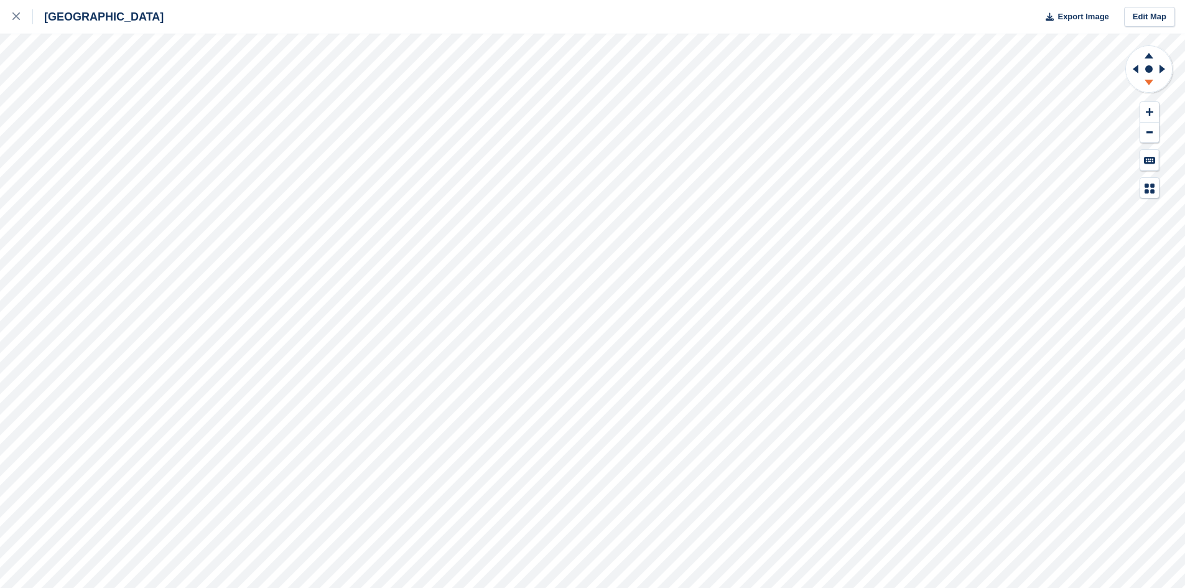
click at [1152, 83] on icon at bounding box center [1149, 85] width 32 height 16
